Goal: Task Accomplishment & Management: Manage account settings

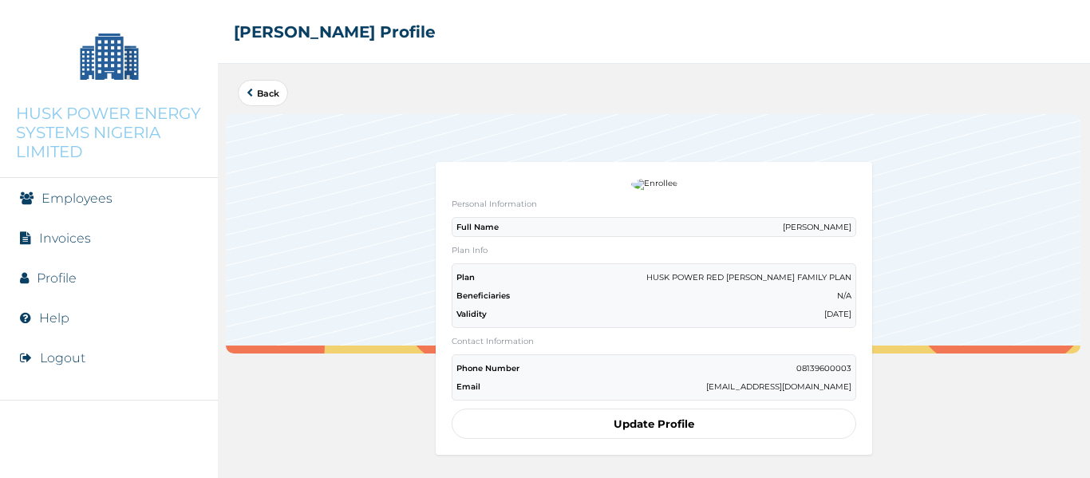
click at [102, 200] on link "Employees" at bounding box center [76, 198] width 71 height 15
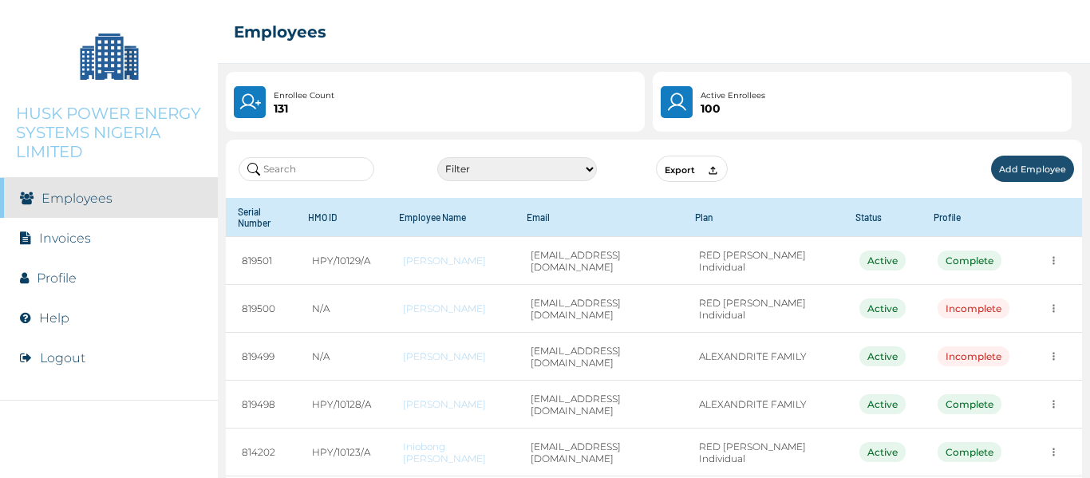
click at [335, 171] on input "text" at bounding box center [307, 169] width 136 height 24
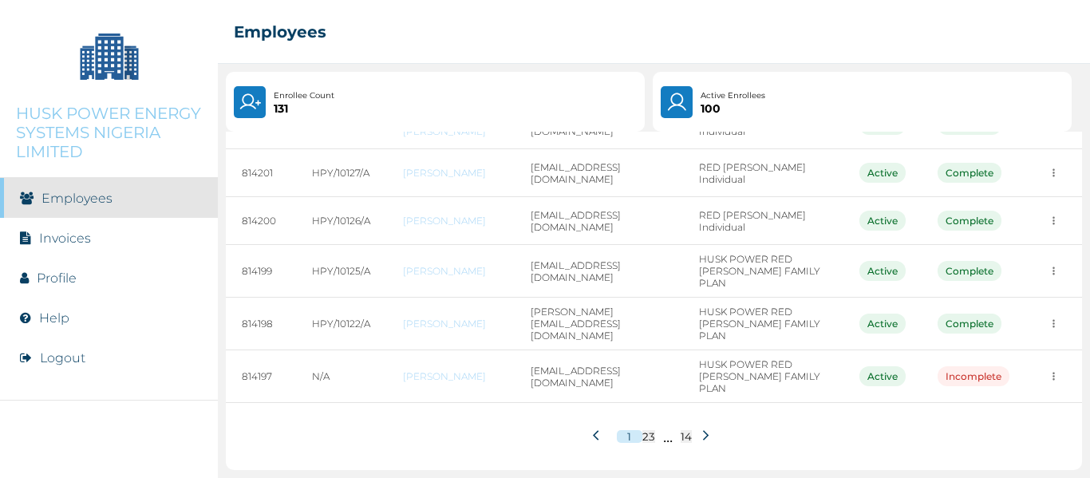
scroll to position [375, 0]
click at [700, 429] on icon at bounding box center [706, 435] width 12 height 12
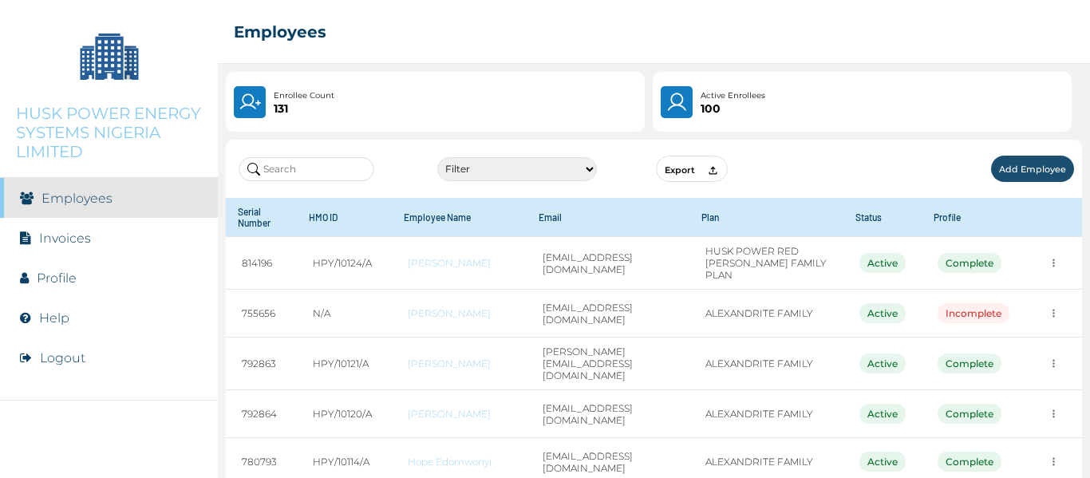
scroll to position [0, 23]
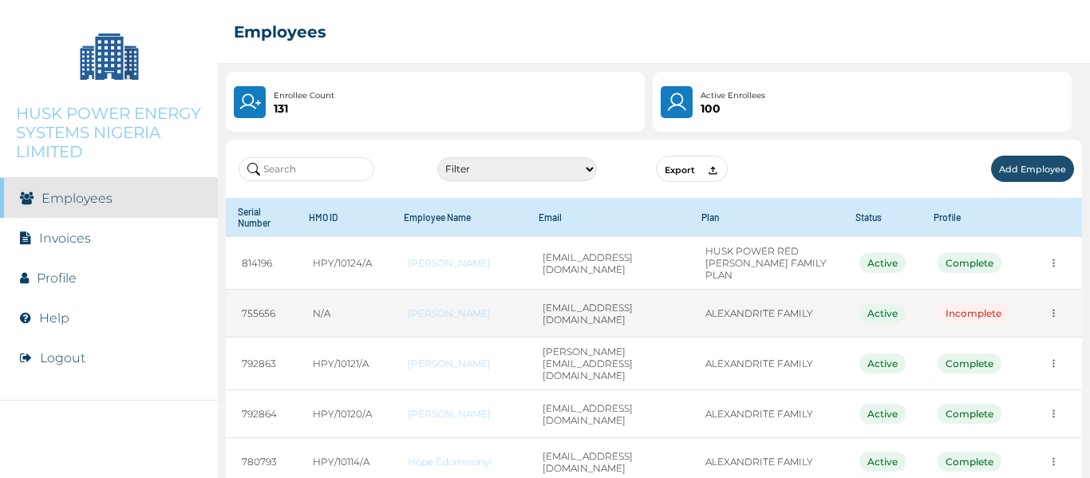
click at [1056, 275] on button "more" at bounding box center [1053, 263] width 25 height 25
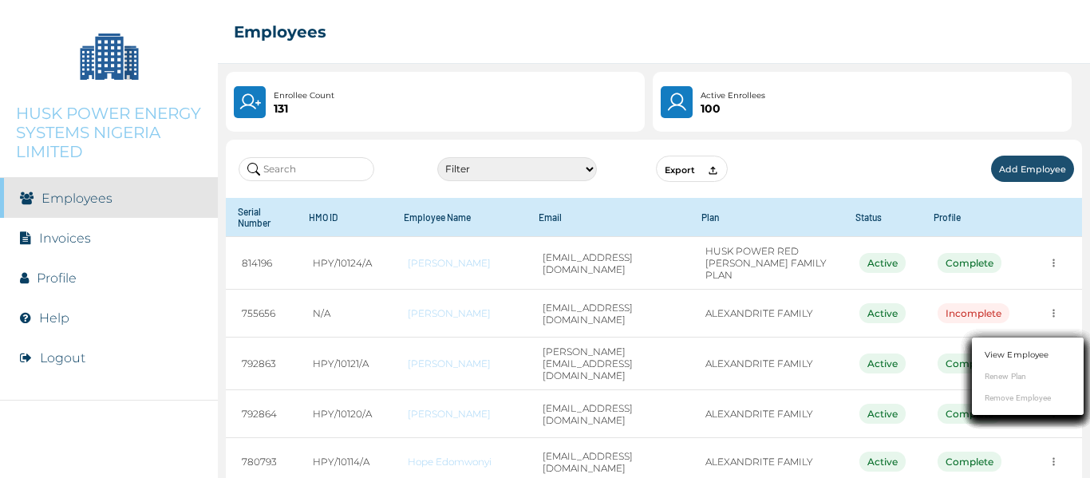
click at [1050, 398] on ul "View Employee Renew Plan Remove Employee" at bounding box center [1028, 375] width 112 height 77
click at [1001, 400] on ul "View Employee Renew Plan Remove Employee" at bounding box center [1028, 375] width 112 height 77
click at [1044, 353] on link "View Employee" at bounding box center [1016, 355] width 64 height 12
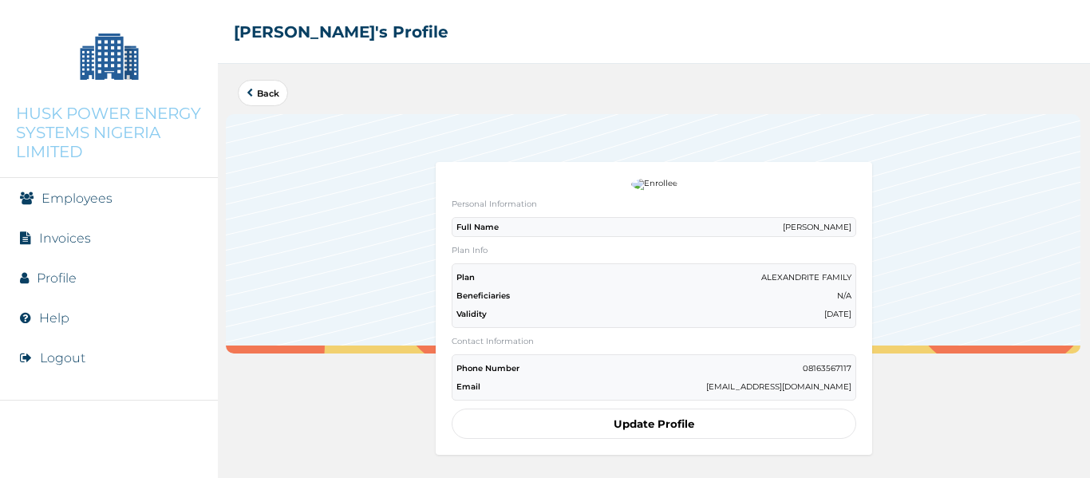
click at [672, 429] on button "Update Profile" at bounding box center [654, 423] width 404 height 30
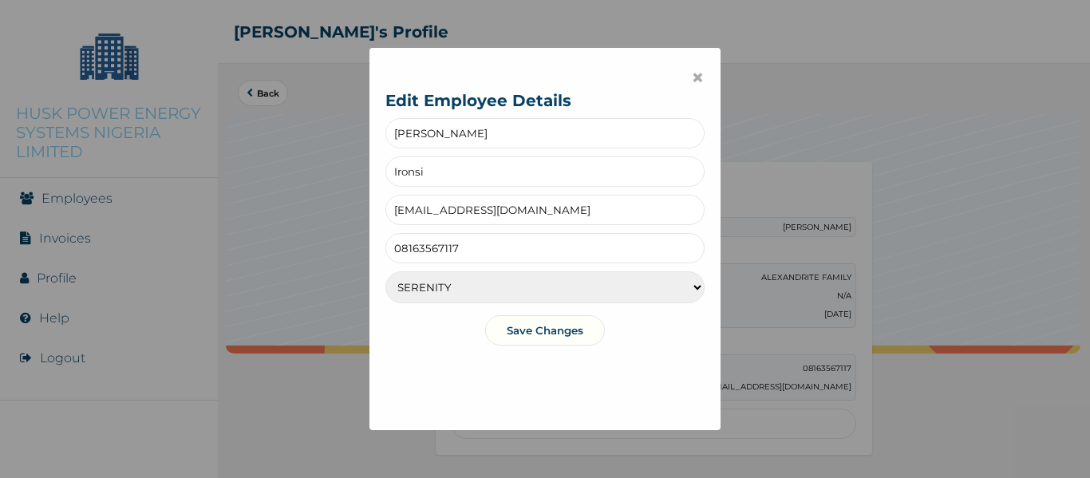
click at [696, 287] on select "SERENITY SERENITY LITE TRANQUILITY" at bounding box center [544, 287] width 319 height 32
click at [692, 77] on span "×" at bounding box center [698, 77] width 14 height 27
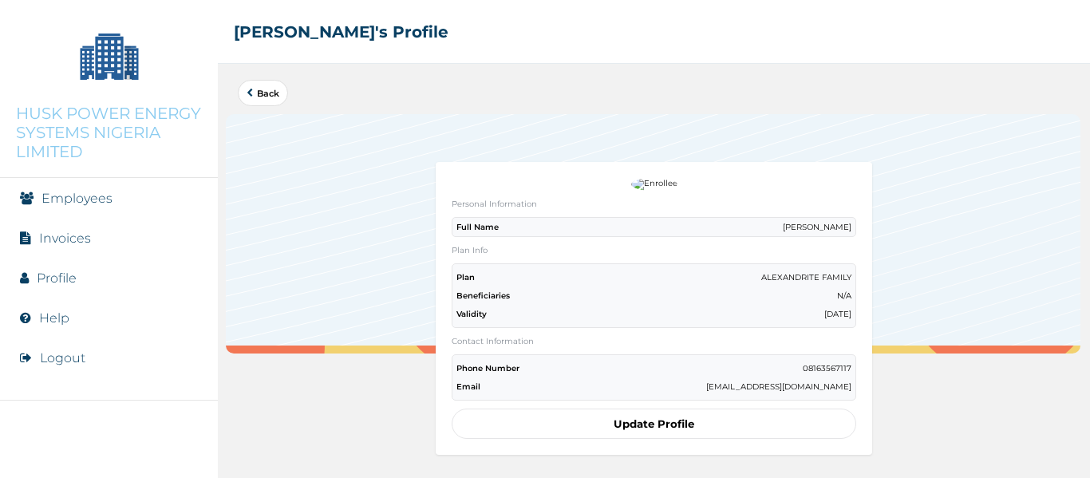
click at [268, 96] on link "Back" at bounding box center [263, 93] width 33 height 9
